Goal: Task Accomplishment & Management: Manage account settings

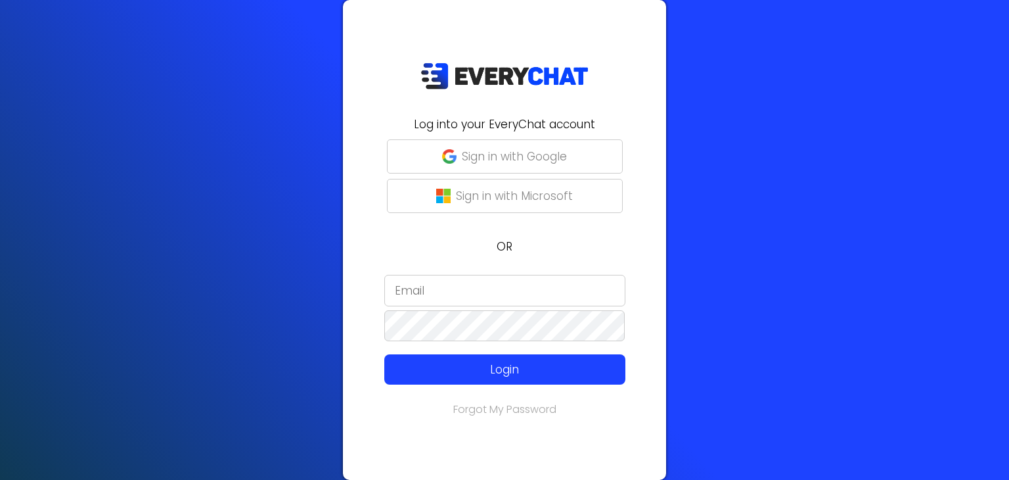
click at [423, 286] on input "email" at bounding box center [504, 291] width 241 height 32
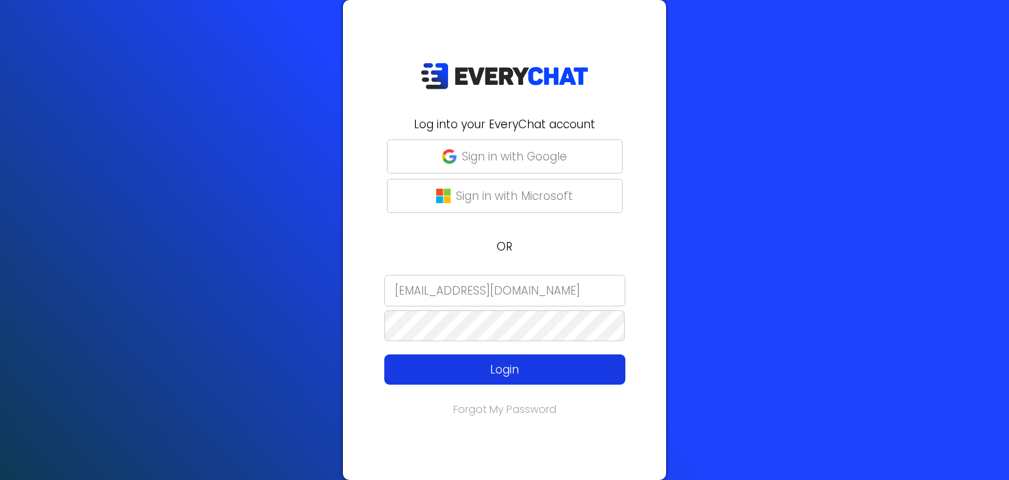
type input "customerservice@lawncarereliable.com"
click at [481, 357] on button "Login" at bounding box center [504, 369] width 241 height 30
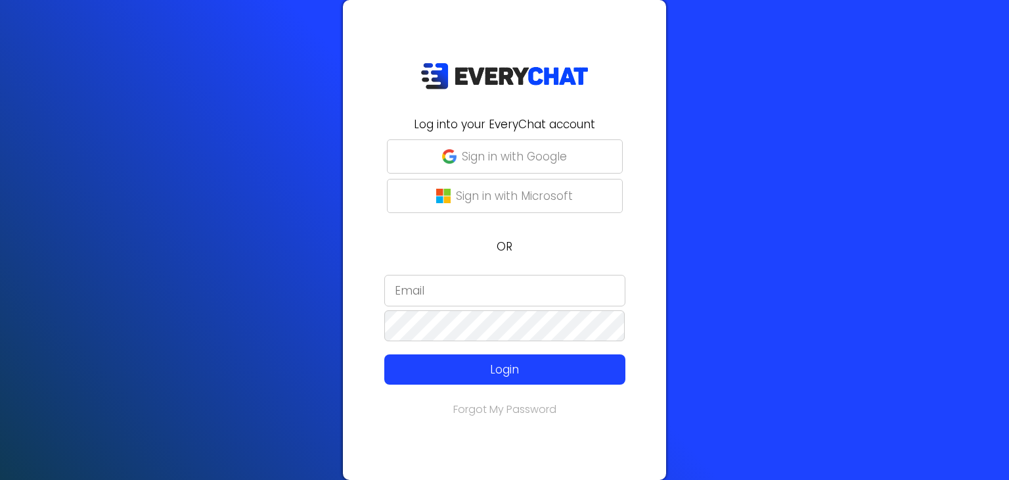
click at [363, 302] on form "Login" at bounding box center [505, 329] width 308 height 109
click at [440, 292] on input "email" at bounding box center [504, 291] width 241 height 32
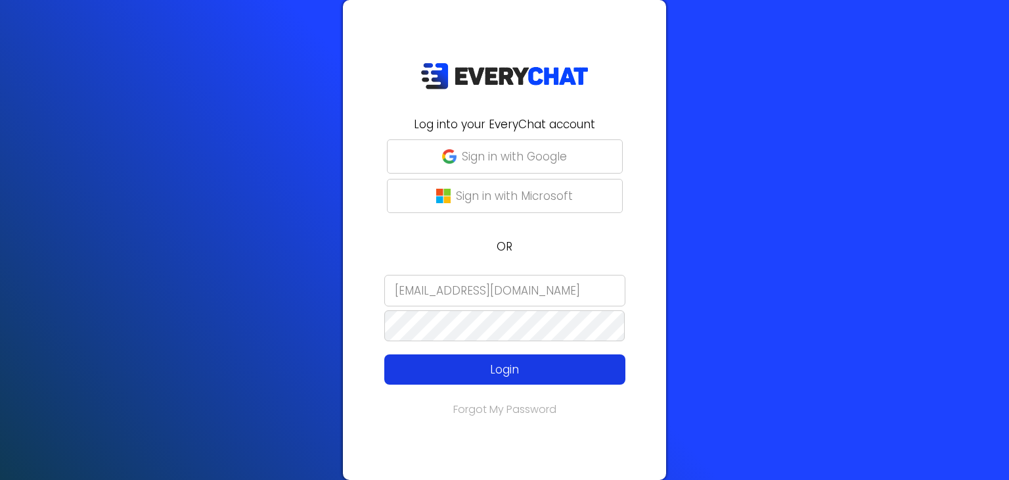
type input "customerservice@reliablelawncare.com"
click at [452, 371] on p "Login" at bounding box center [505, 369] width 193 height 17
click at [412, 369] on p "Login" at bounding box center [505, 369] width 193 height 17
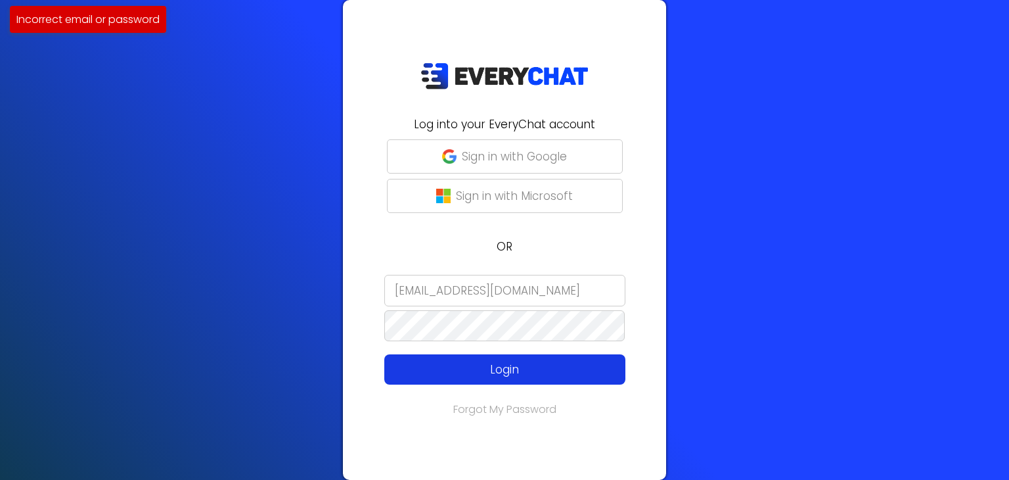
click at [426, 373] on p "Login" at bounding box center [505, 369] width 193 height 17
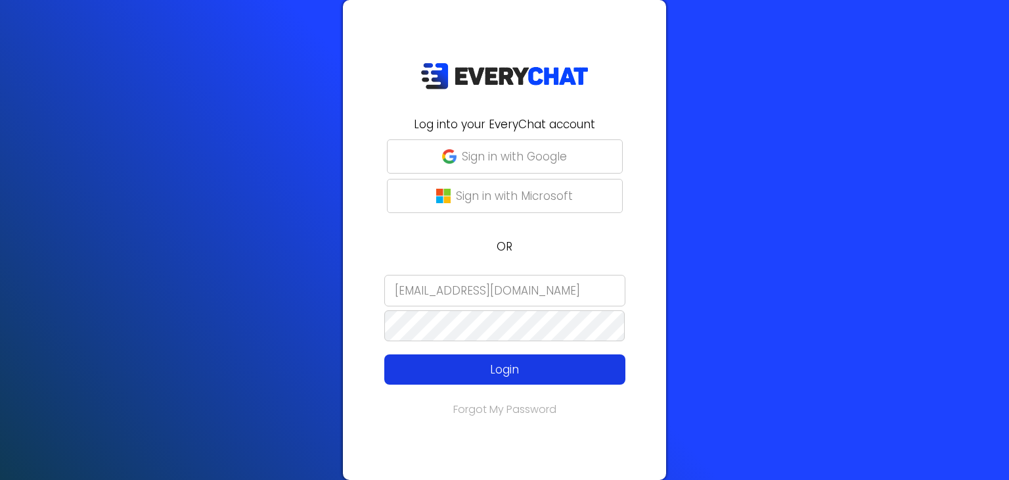
click at [414, 368] on p "Login" at bounding box center [505, 369] width 193 height 17
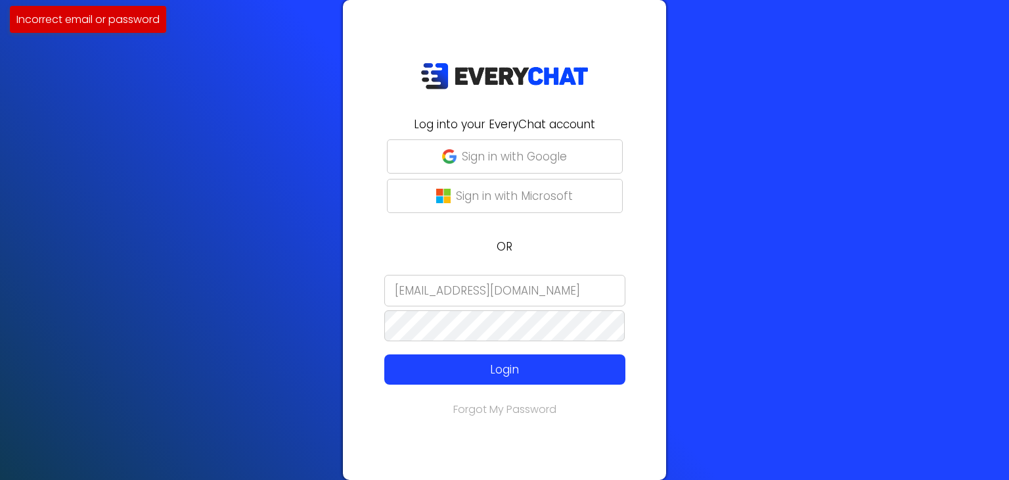
click at [324, 334] on div "Log into your EveryChat account Sign in with Google Sign in with Microsoft OR c…" at bounding box center [504, 240] width 1009 height 480
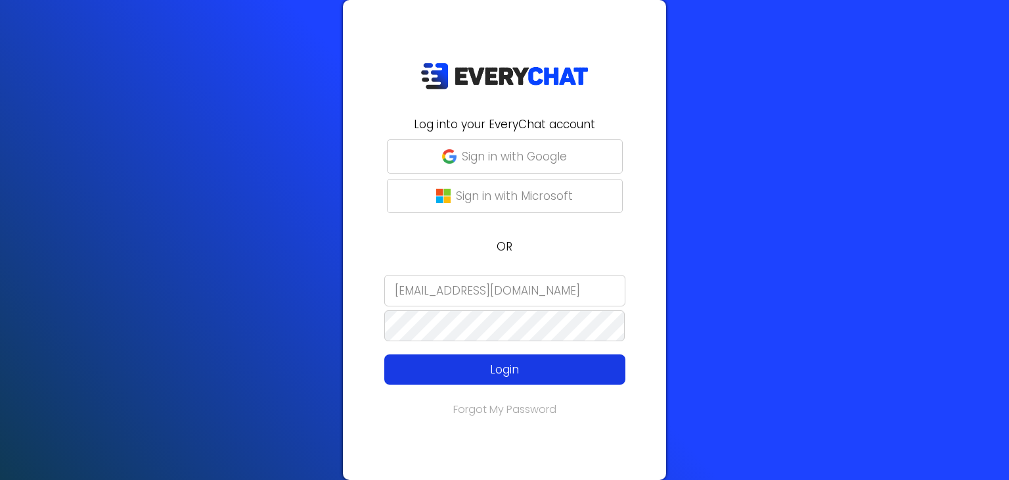
click at [432, 357] on button "Login" at bounding box center [504, 369] width 241 height 30
click at [415, 361] on p "Login" at bounding box center [505, 369] width 193 height 17
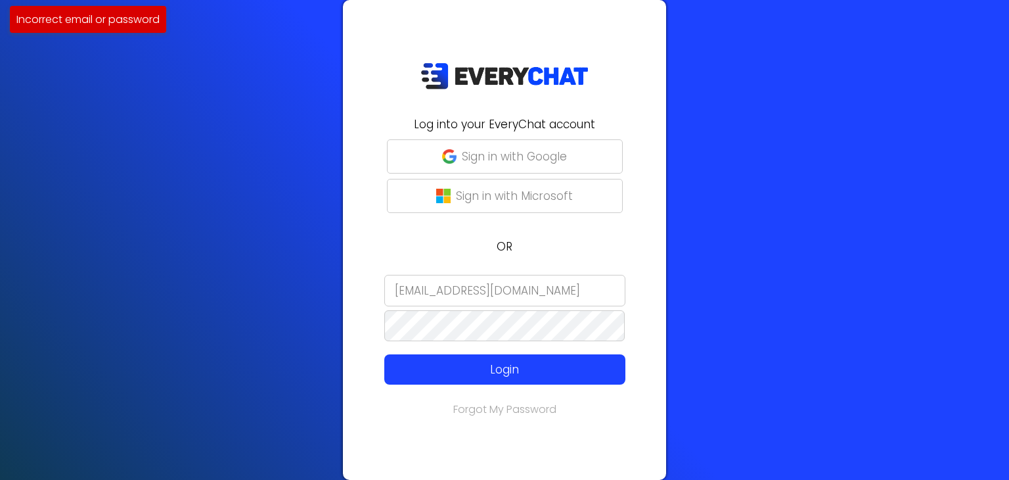
click at [537, 408] on link "Forgot My Password" at bounding box center [504, 408] width 103 height 15
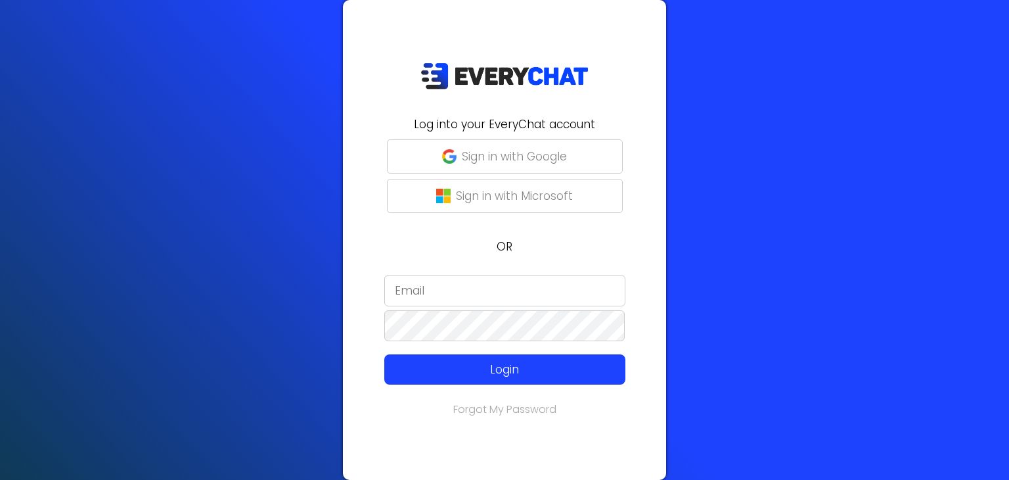
click at [463, 296] on input "email" at bounding box center [504, 291] width 241 height 32
type input "[EMAIL_ADDRESS][DOMAIN_NAME]"
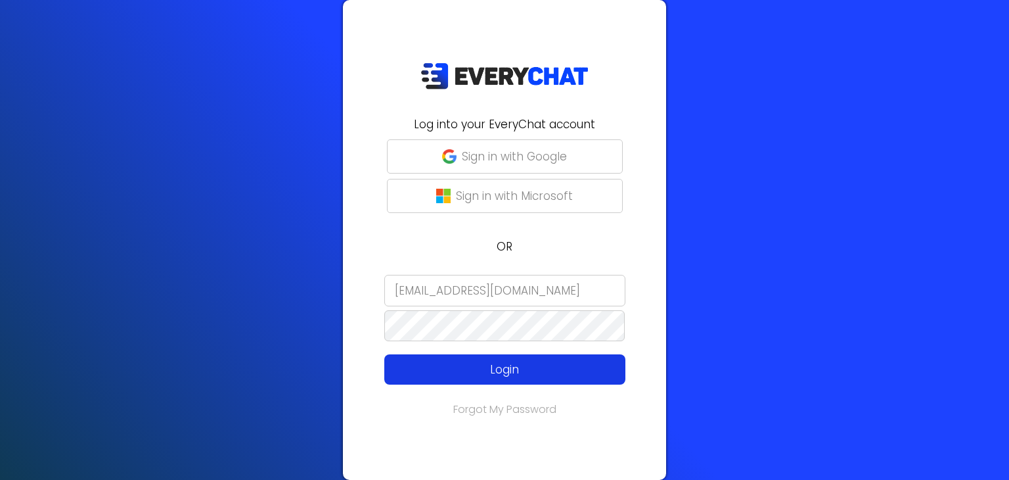
click at [434, 358] on button "Login" at bounding box center [504, 369] width 241 height 30
